Goal: Task Accomplishment & Management: Use online tool/utility

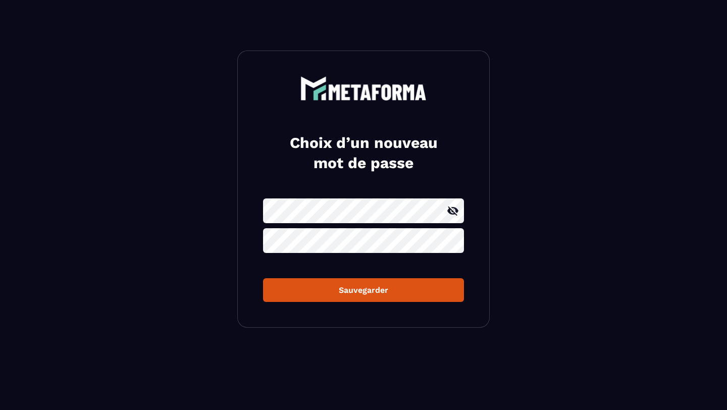
click at [452, 210] on icon at bounding box center [452, 210] width 11 height 9
click at [338, 287] on div "Sauvegarder" at bounding box center [363, 290] width 185 height 10
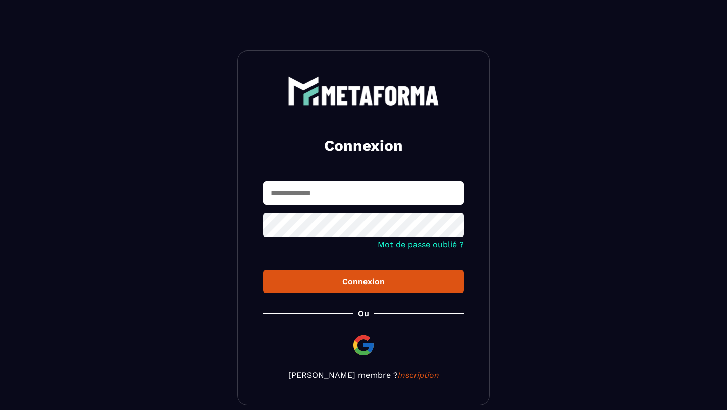
click at [373, 198] on input "text" at bounding box center [363, 193] width 201 height 24
type input "**********"
click at [333, 280] on div "Connexion" at bounding box center [363, 282] width 185 height 10
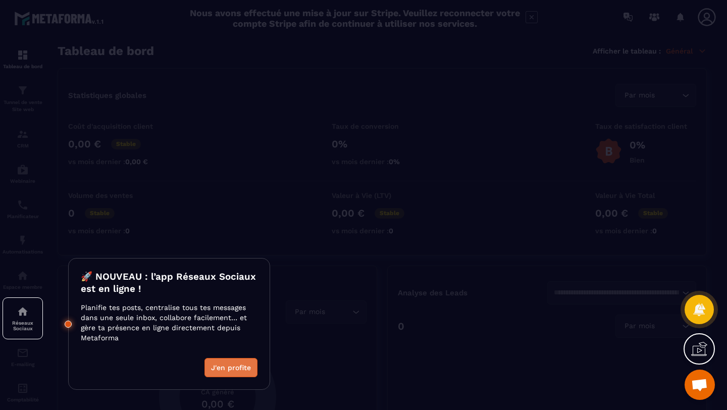
click at [228, 368] on button "J'en profite" at bounding box center [230, 367] width 53 height 19
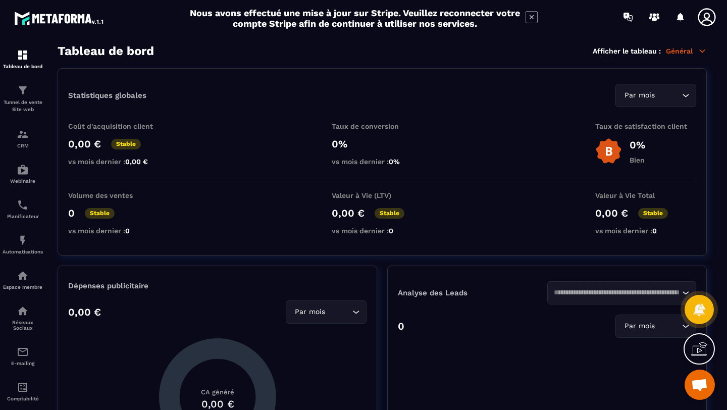
click at [698, 385] on span "Ouvrir le chat" at bounding box center [699, 386] width 17 height 14
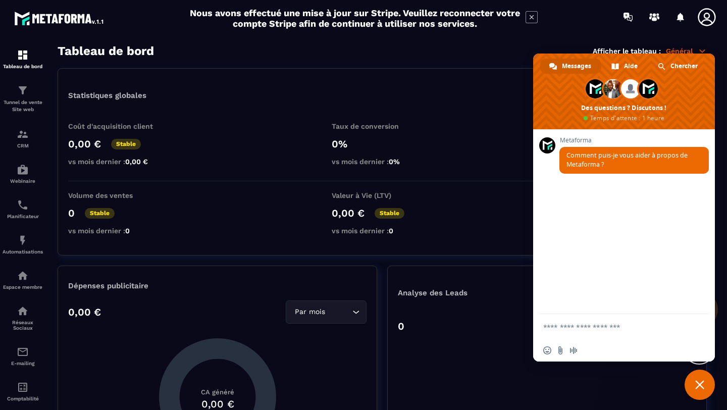
click at [694, 388] on span "Fermer le chat" at bounding box center [699, 384] width 30 height 30
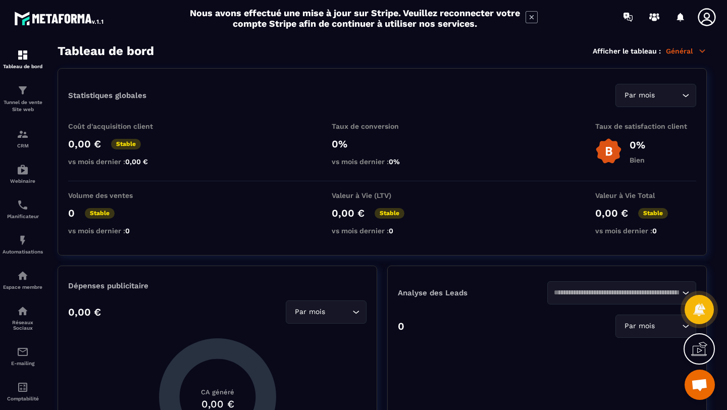
click at [708, 16] on icon at bounding box center [706, 17] width 20 height 20
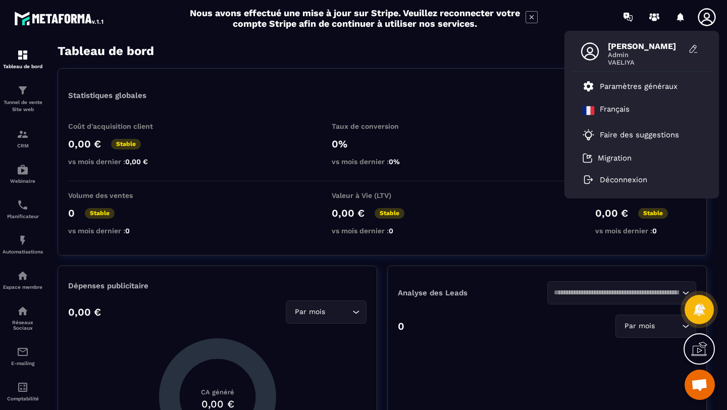
click at [708, 16] on icon at bounding box center [706, 17] width 20 height 20
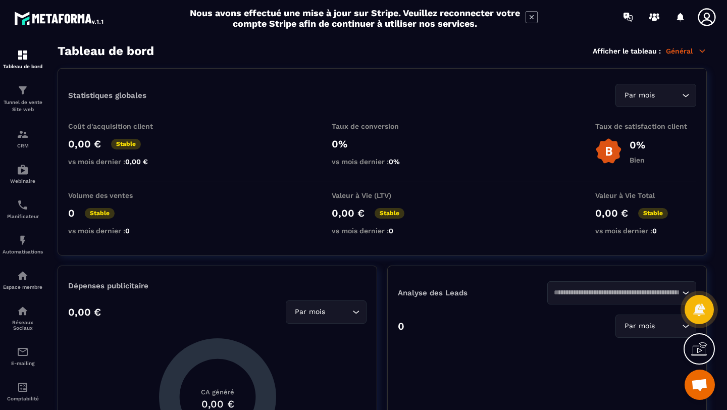
click at [708, 16] on icon at bounding box center [706, 17] width 20 height 20
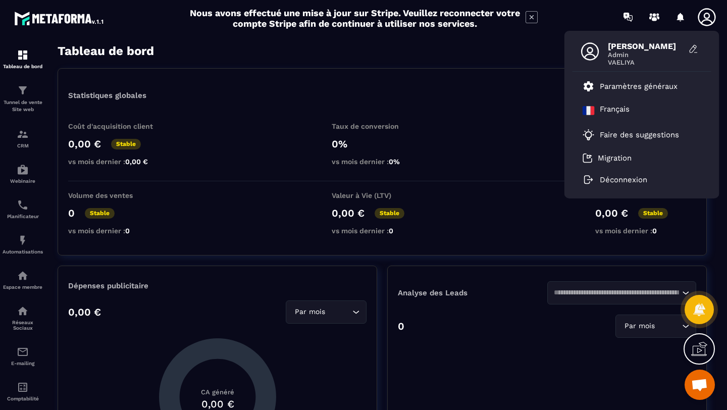
click at [708, 16] on icon at bounding box center [706, 17] width 20 height 20
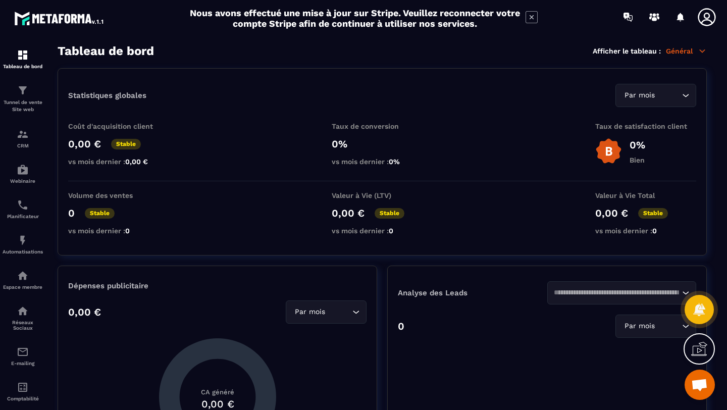
click at [706, 15] on icon at bounding box center [706, 17] width 20 height 20
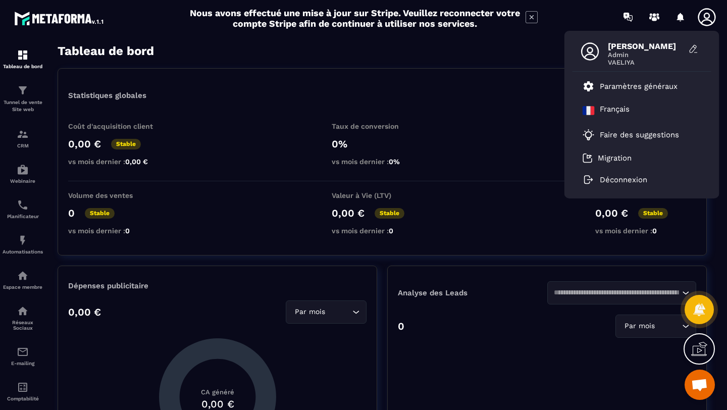
click at [365, 115] on div "Statistiques globales Par mois Loading... Coût d'acquisition client 0,00 € Stab…" at bounding box center [382, 161] width 649 height 187
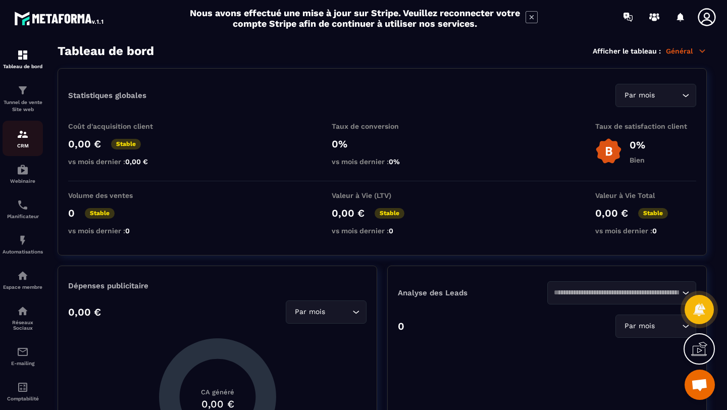
click at [24, 137] on img at bounding box center [23, 134] width 12 height 12
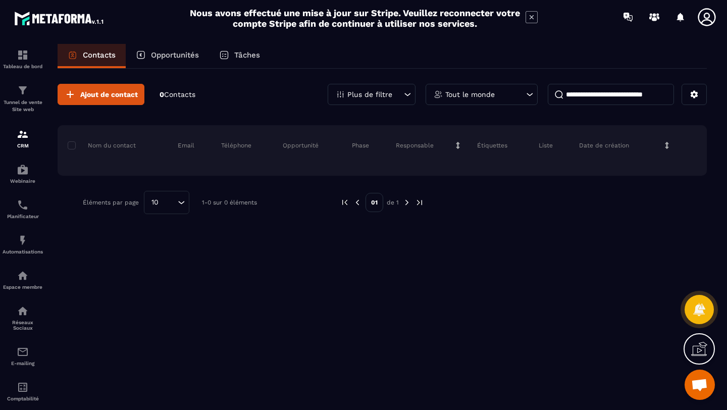
click at [182, 54] on p "Opportunités" at bounding box center [175, 54] width 48 height 9
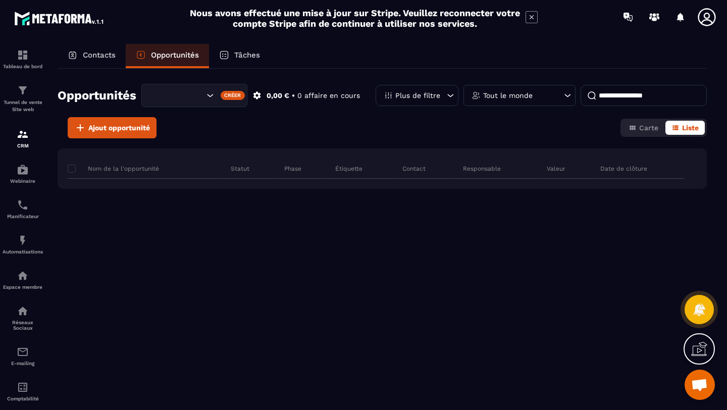
click at [226, 54] on icon at bounding box center [224, 54] width 4 height 3
